Goal: Task Accomplishment & Management: Manage account settings

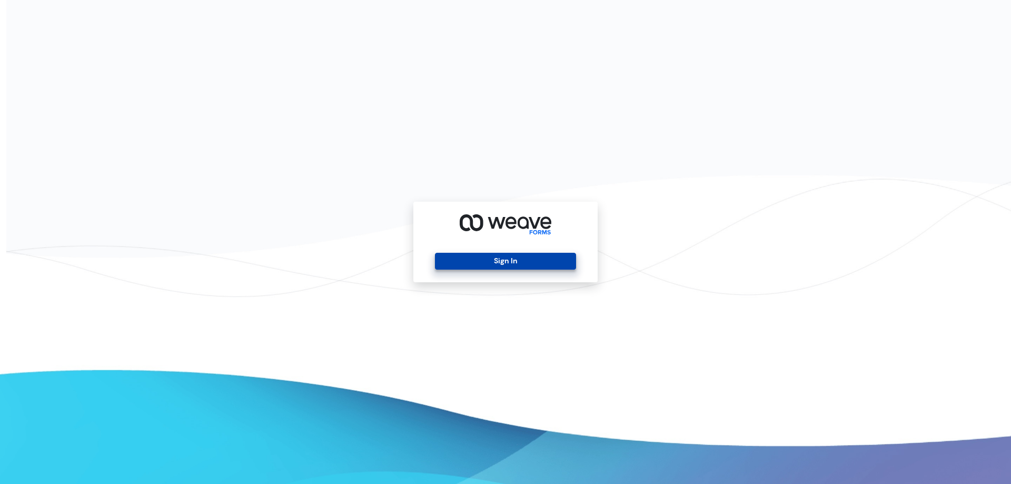
click at [508, 263] on button "Sign In" at bounding box center [505, 261] width 141 height 17
click at [506, 258] on button "Sign In" at bounding box center [505, 261] width 141 height 17
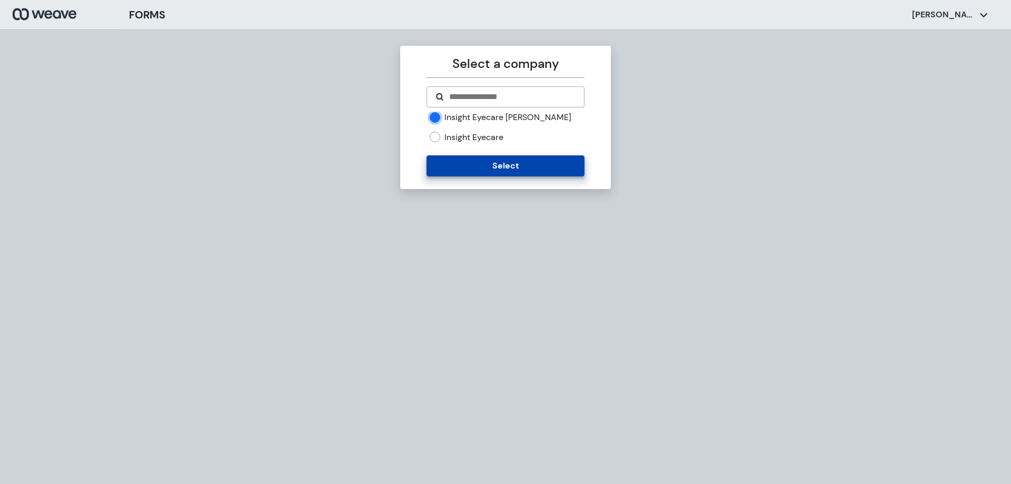
click at [504, 167] on button "Select" at bounding box center [504, 165] width 157 height 21
